Goal: Task Accomplishment & Management: Manage account settings

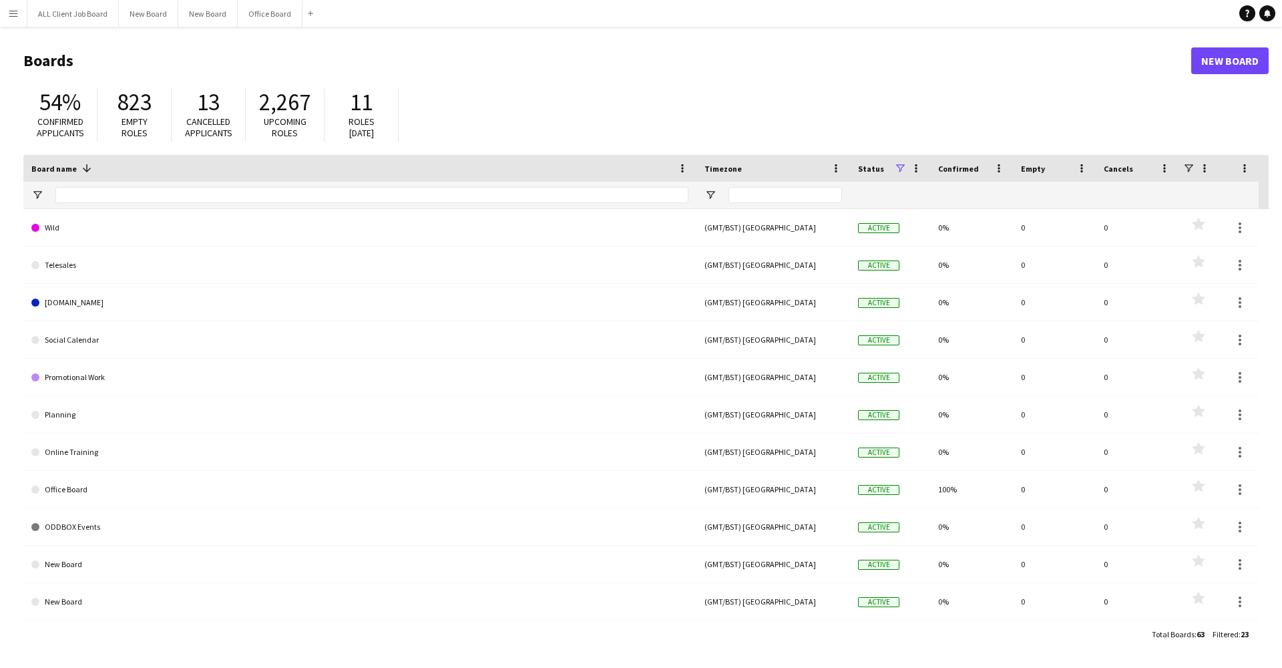
click at [15, 13] on app-icon "Menu" at bounding box center [13, 13] width 11 height 11
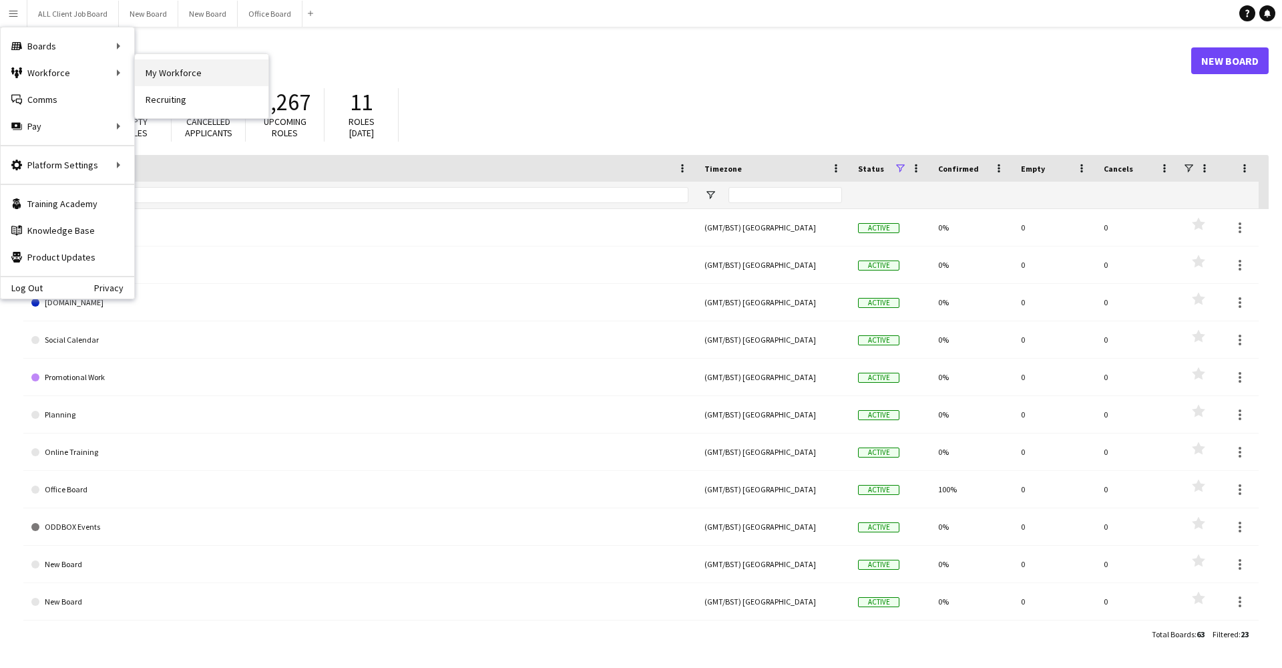
click at [186, 73] on link "My Workforce" at bounding box center [202, 72] width 134 height 27
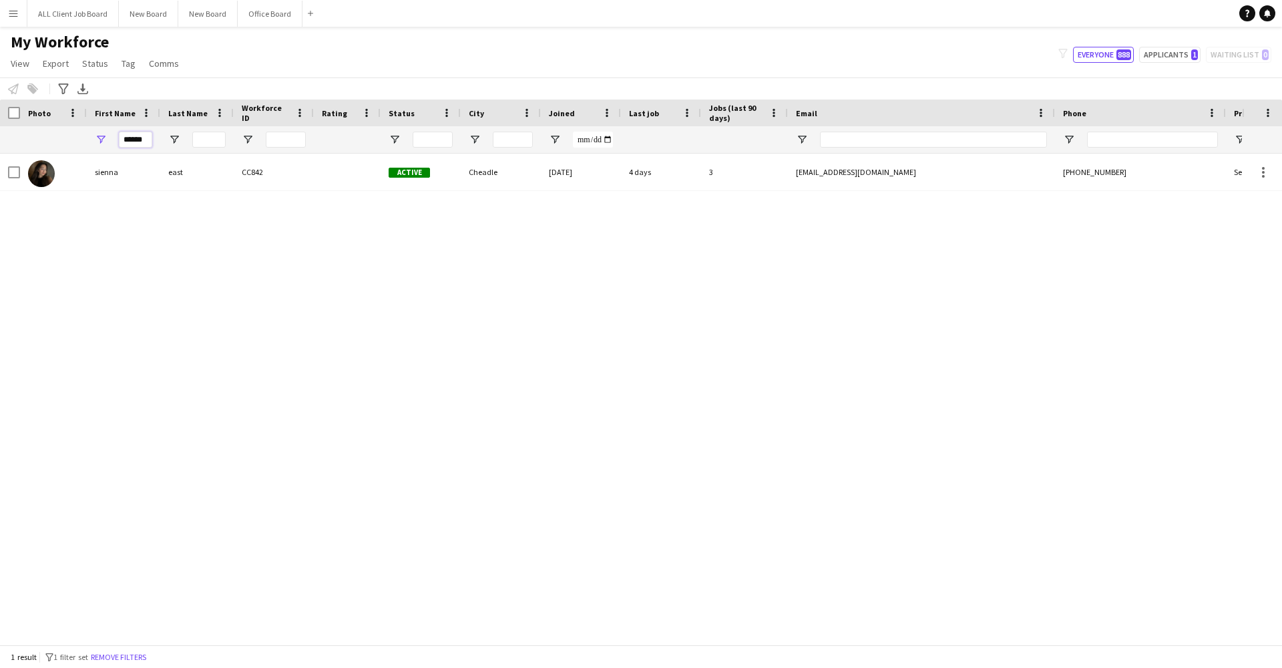
click at [137, 143] on input "******" at bounding box center [135, 140] width 33 height 16
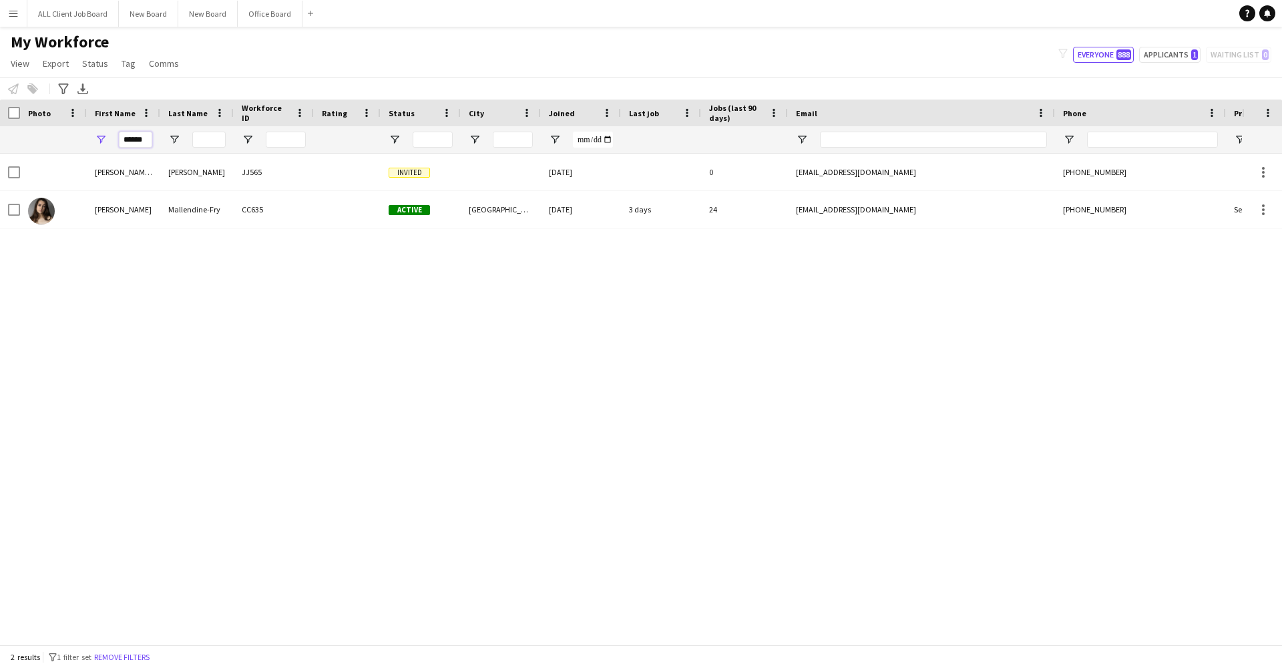
type input "******"
click at [137, 208] on div "Sophia" at bounding box center [123, 209] width 73 height 37
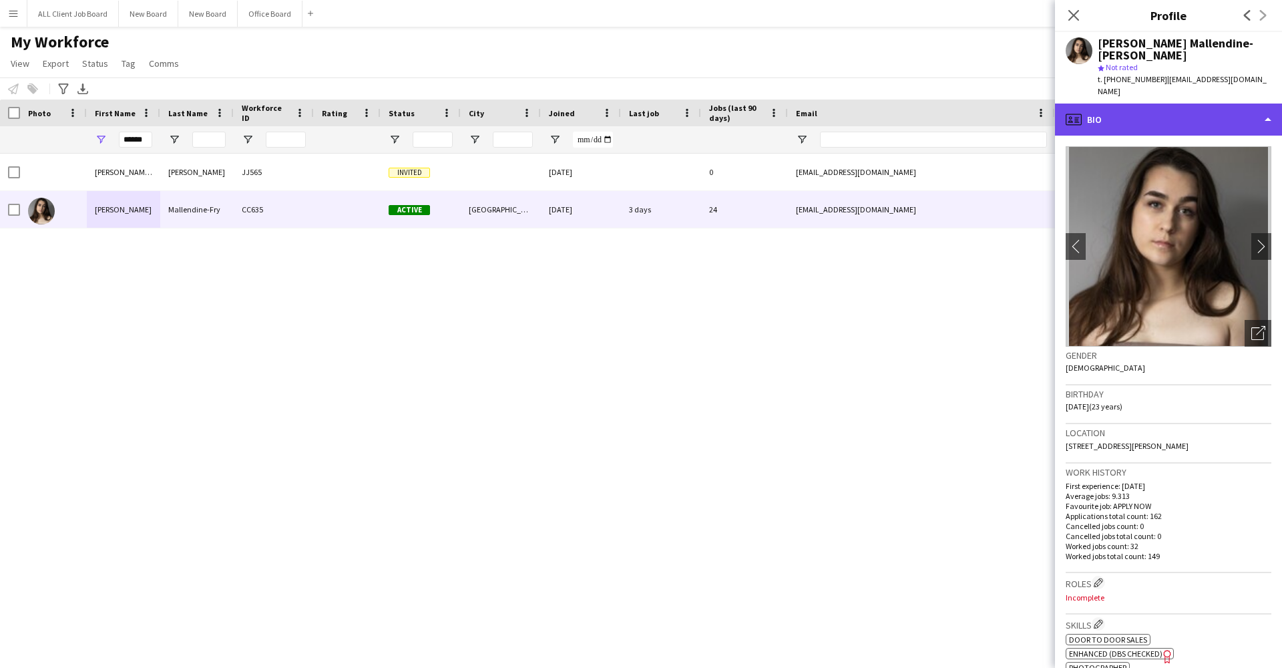
click at [1184, 103] on div "profile Bio" at bounding box center [1168, 119] width 227 height 32
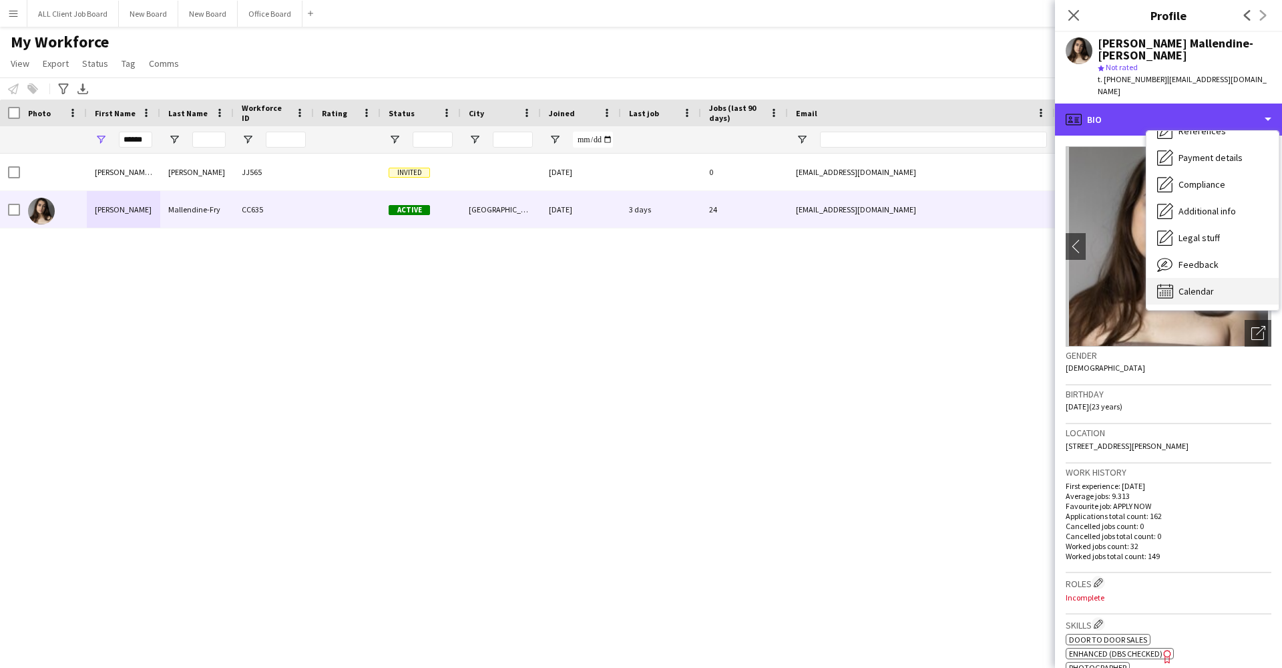
scroll to position [152, 0]
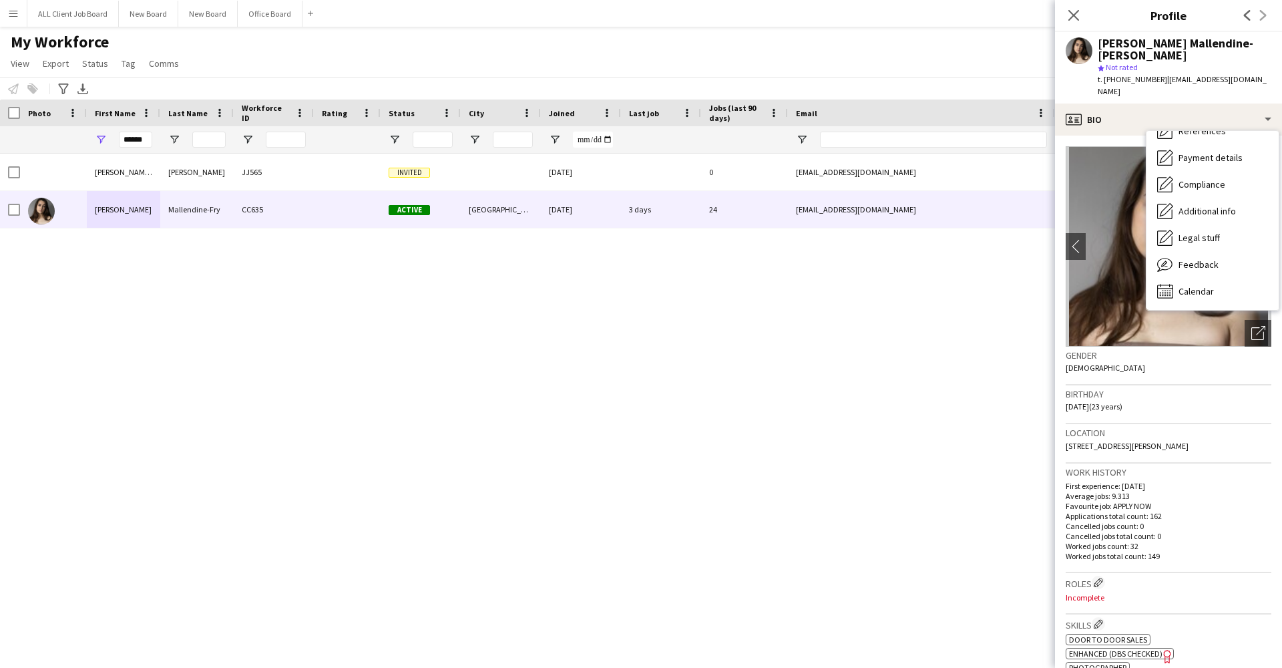
click at [415, 95] on div "Notify workforce Add to tag Select at least one crew to tag him or her. Advance…" at bounding box center [641, 88] width 1282 height 22
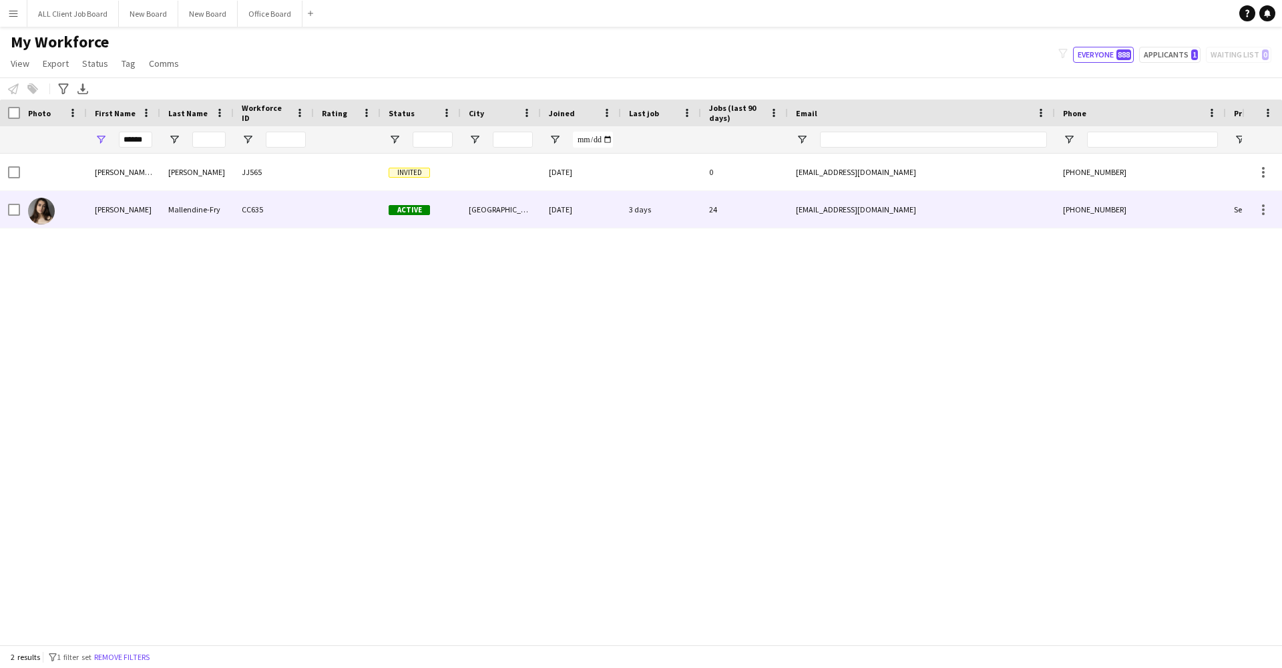
click at [188, 210] on div "Mallendine-Fry" at bounding box center [196, 209] width 73 height 37
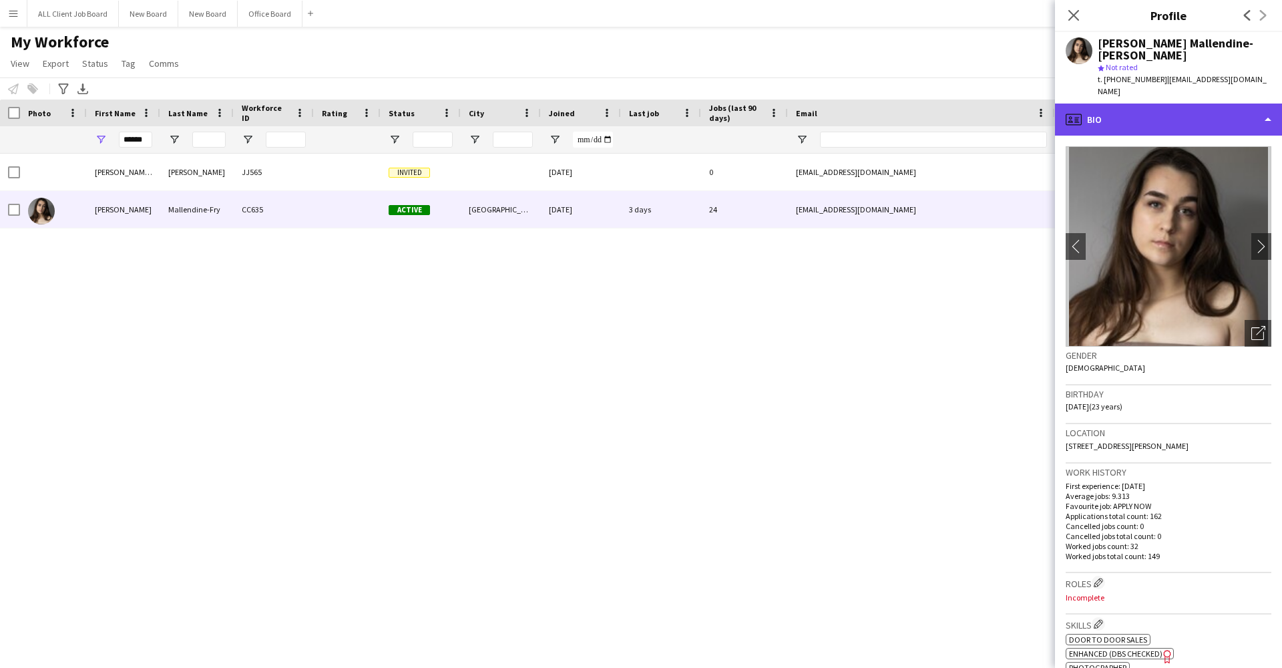
click at [1116, 103] on div "profile Bio" at bounding box center [1168, 119] width 227 height 32
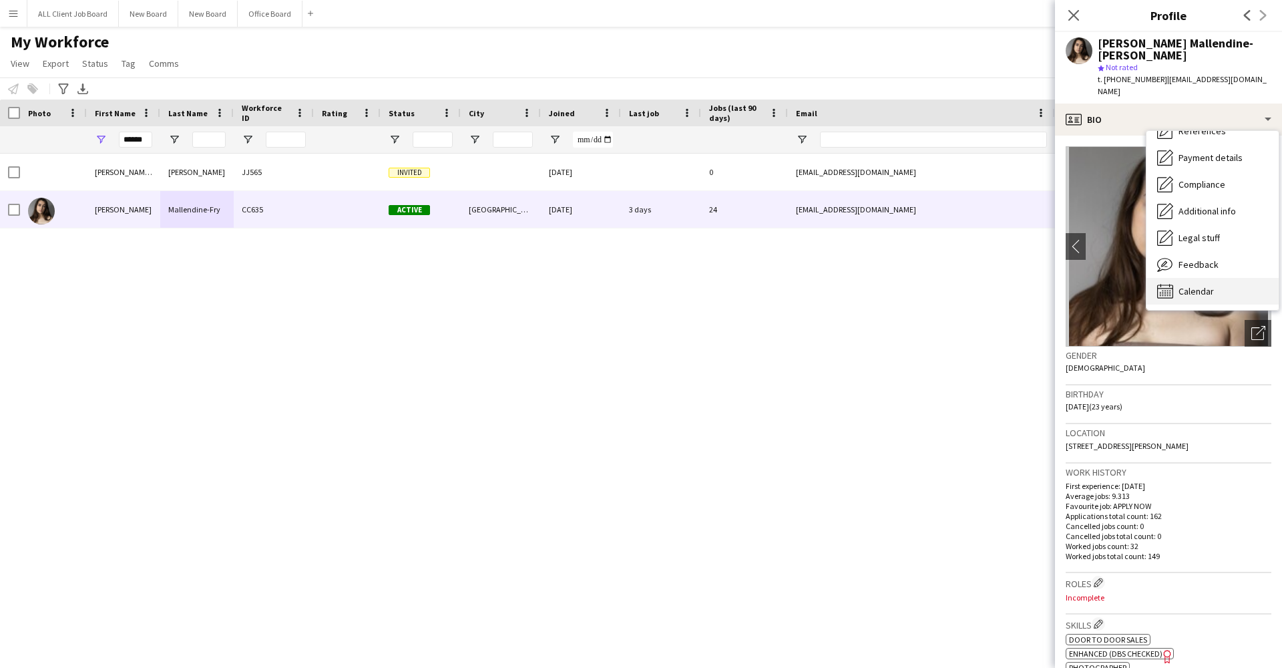
scroll to position [0, 0]
click at [1185, 371] on span "Calendar" at bounding box center [1195, 377] width 35 height 12
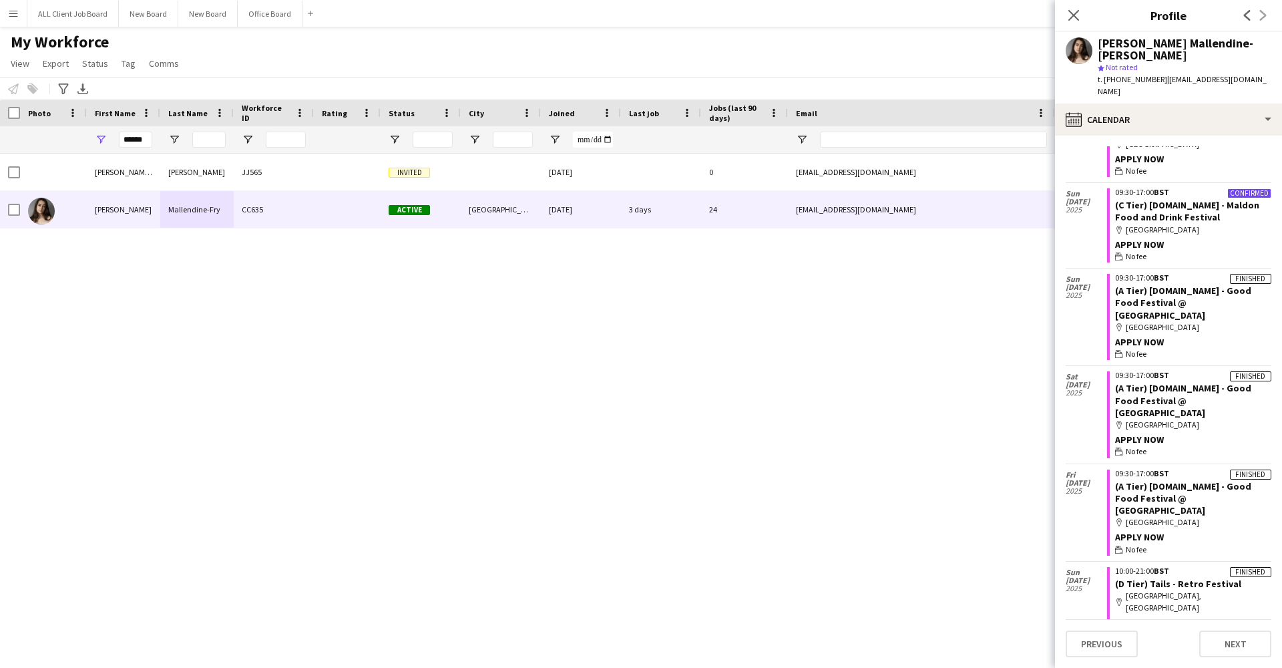
scroll to position [622, 0]
drag, startPoint x: 1175, startPoint y: 423, endPoint x: 1146, endPoint y: 409, distance: 32.0
click at [1146, 469] on app-crew-calendar-job-card "Finished 09:30-17:00 BST (A Tier) Tails.com - Good Food Festival @ Goodwood map…" at bounding box center [1189, 512] width 164 height 86
copy link "Tails.com - Good Food Festival @ Goodwood"
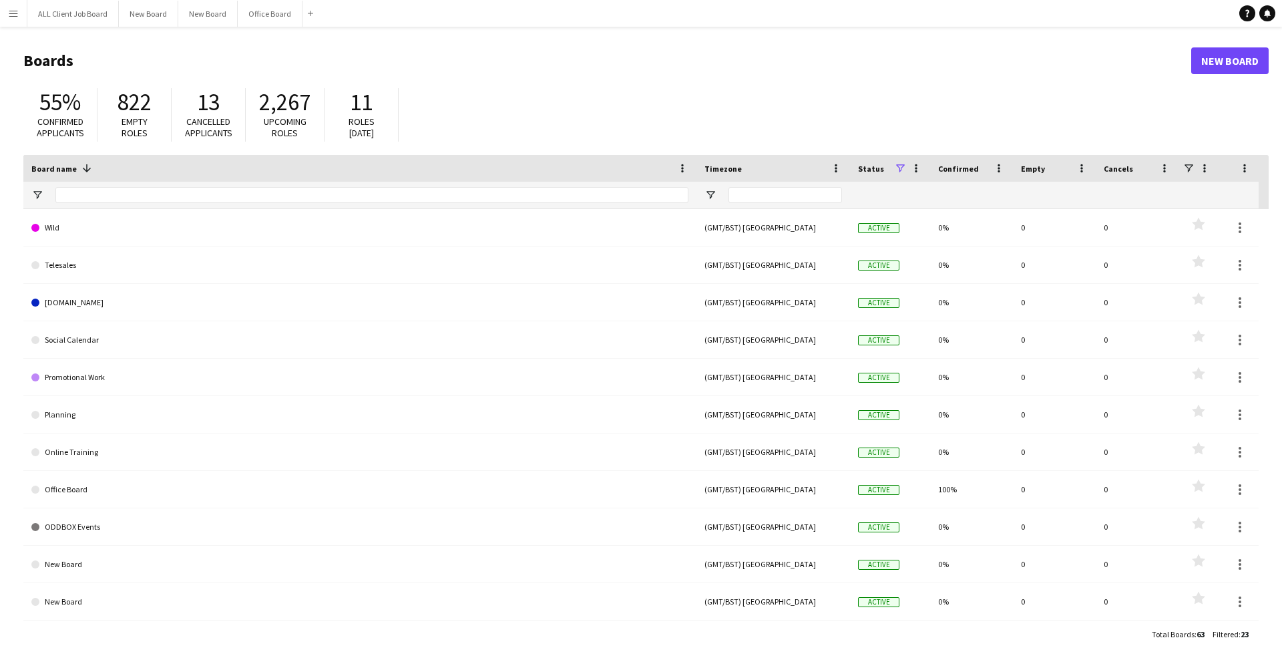
click at [17, 13] on app-icon "Menu" at bounding box center [13, 13] width 11 height 11
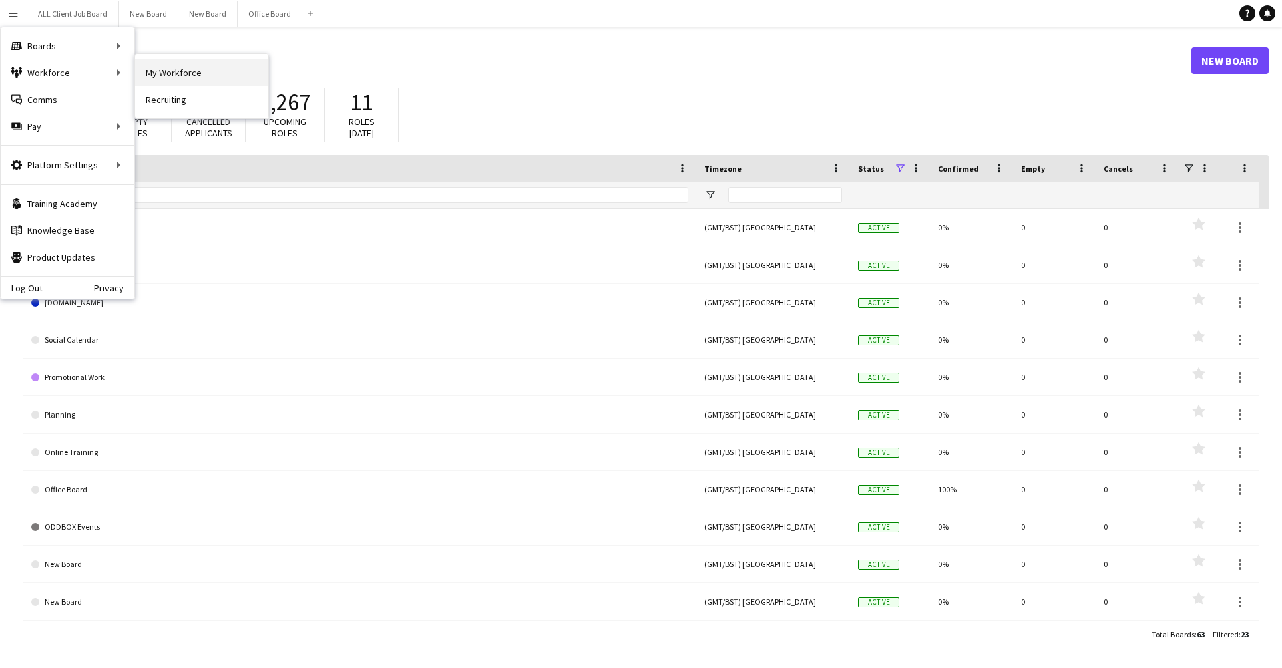
click at [180, 75] on link "My Workforce" at bounding box center [202, 72] width 134 height 27
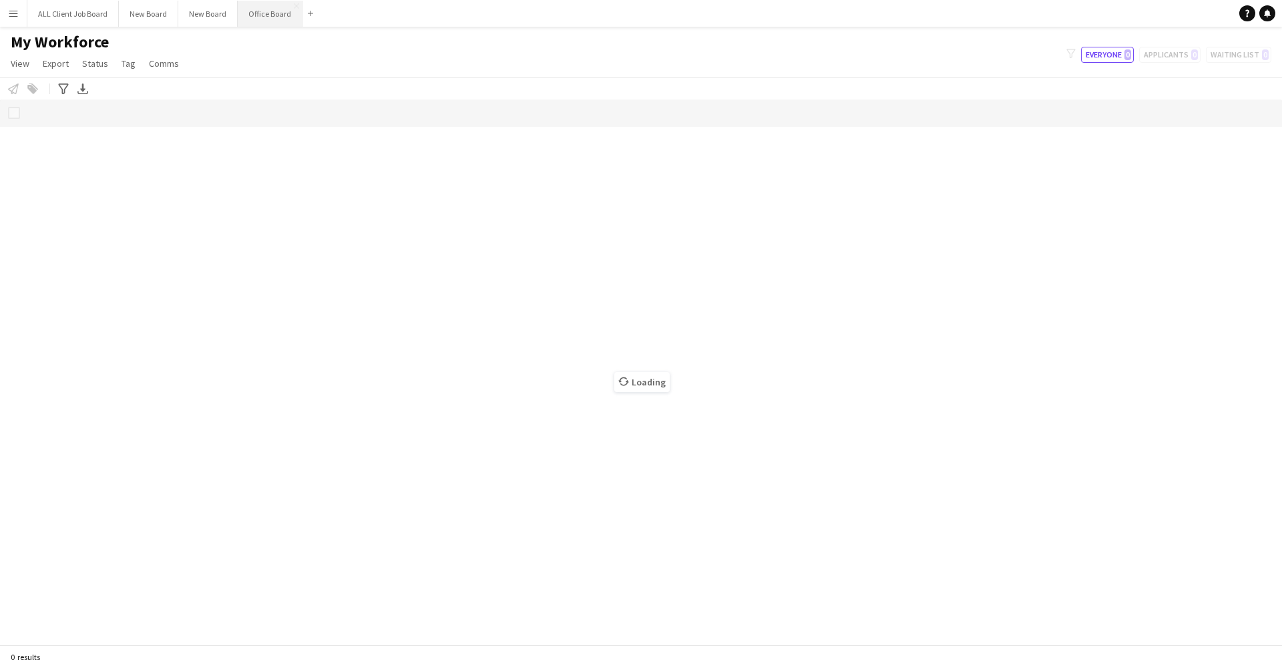
click at [260, 26] on button "Office Board Close" at bounding box center [270, 14] width 65 height 26
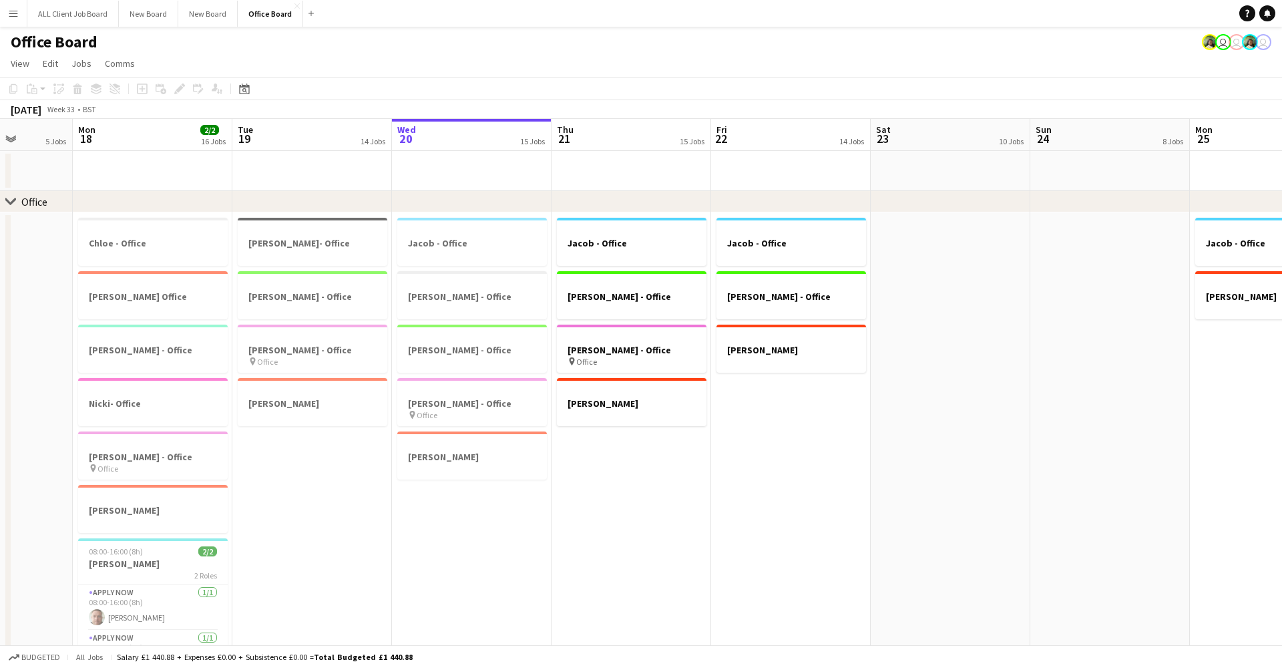
click at [1229, 39] on app-user-avatar "user" at bounding box center [1237, 42] width 16 height 16
click at [1227, 41] on app-user-avatar "user" at bounding box center [1223, 42] width 16 height 16
